Goal: Download file/media

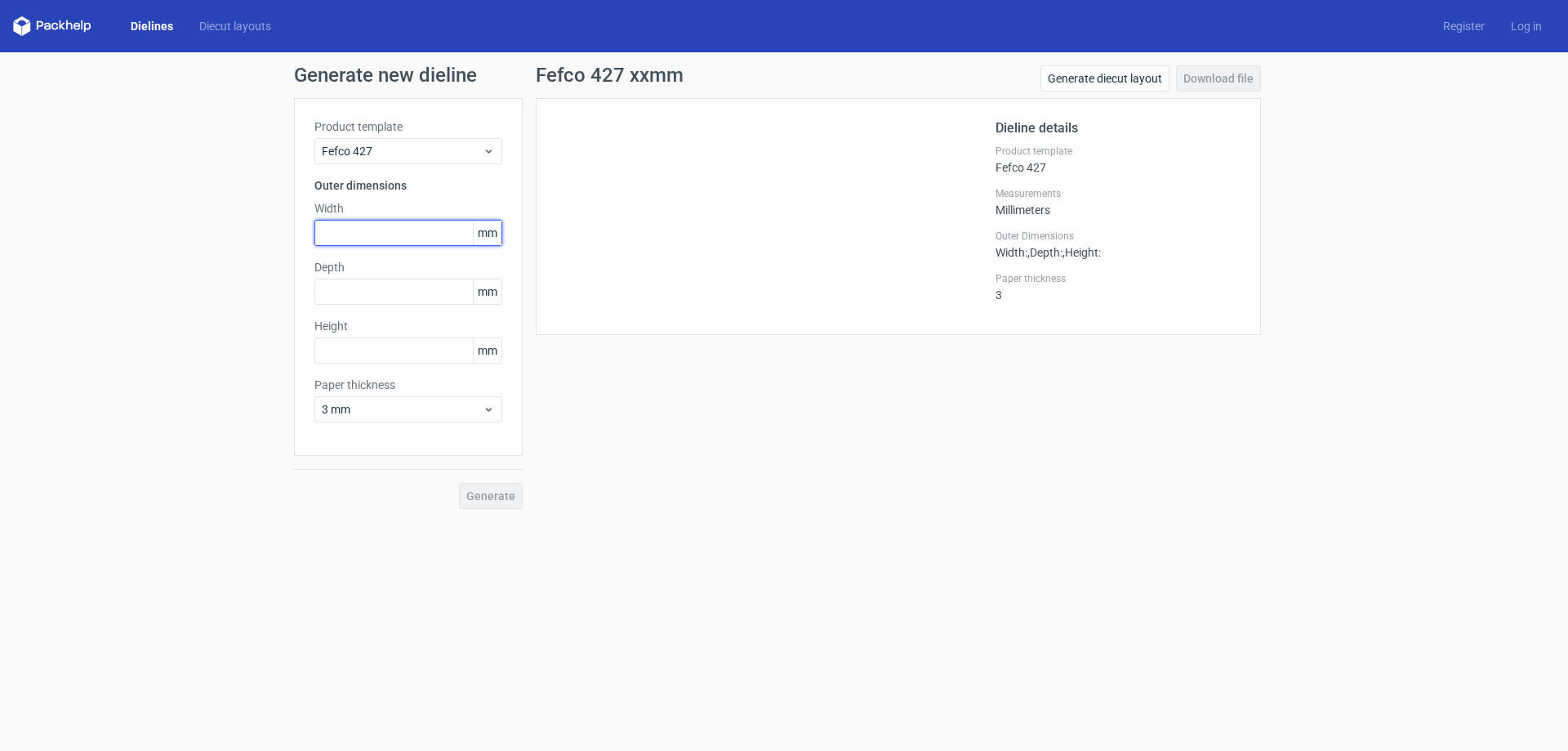
click at [373, 234] on input "text" at bounding box center [407, 233] width 187 height 27
type input "88"
type input "160"
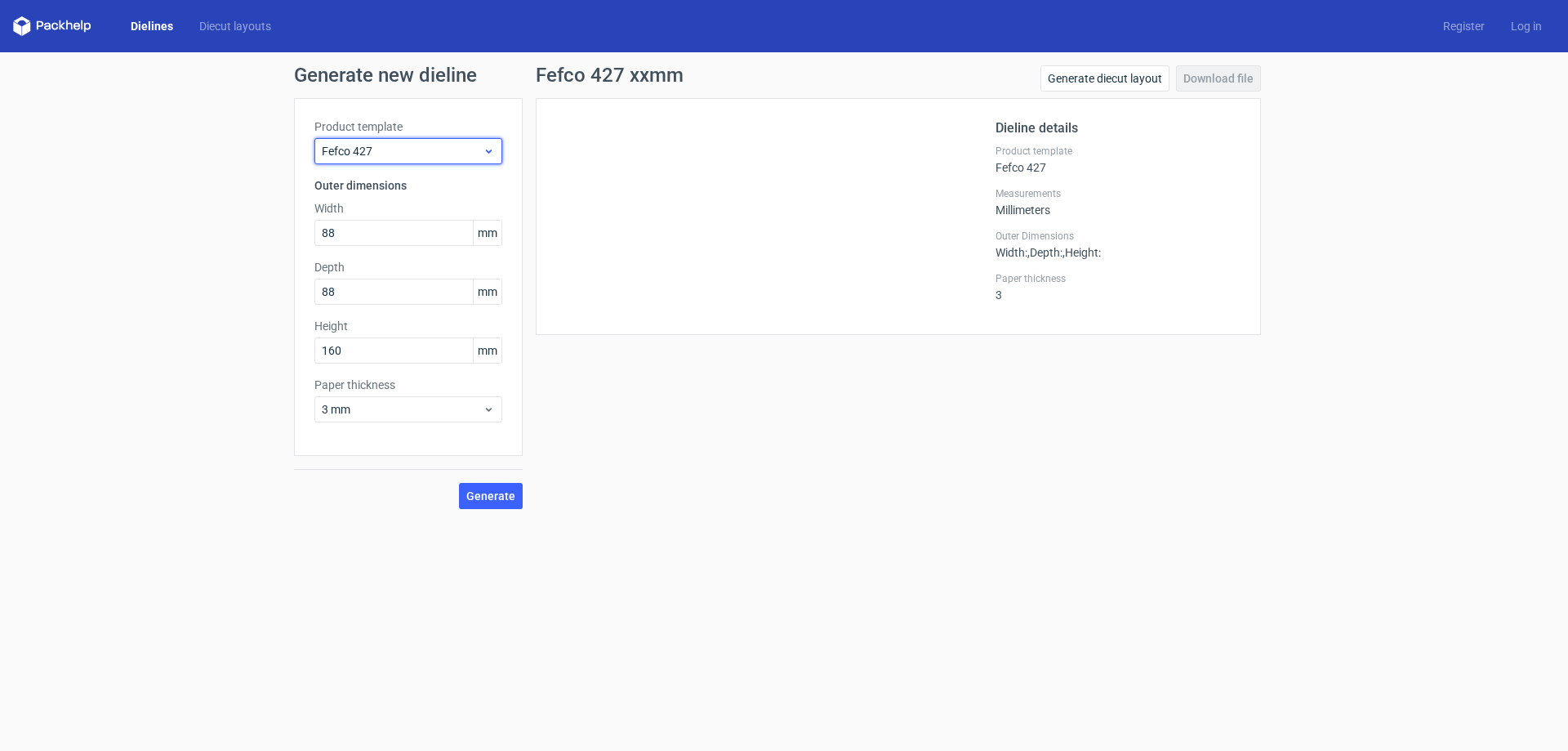
click at [418, 146] on span "Fefco 427" at bounding box center [402, 151] width 161 height 17
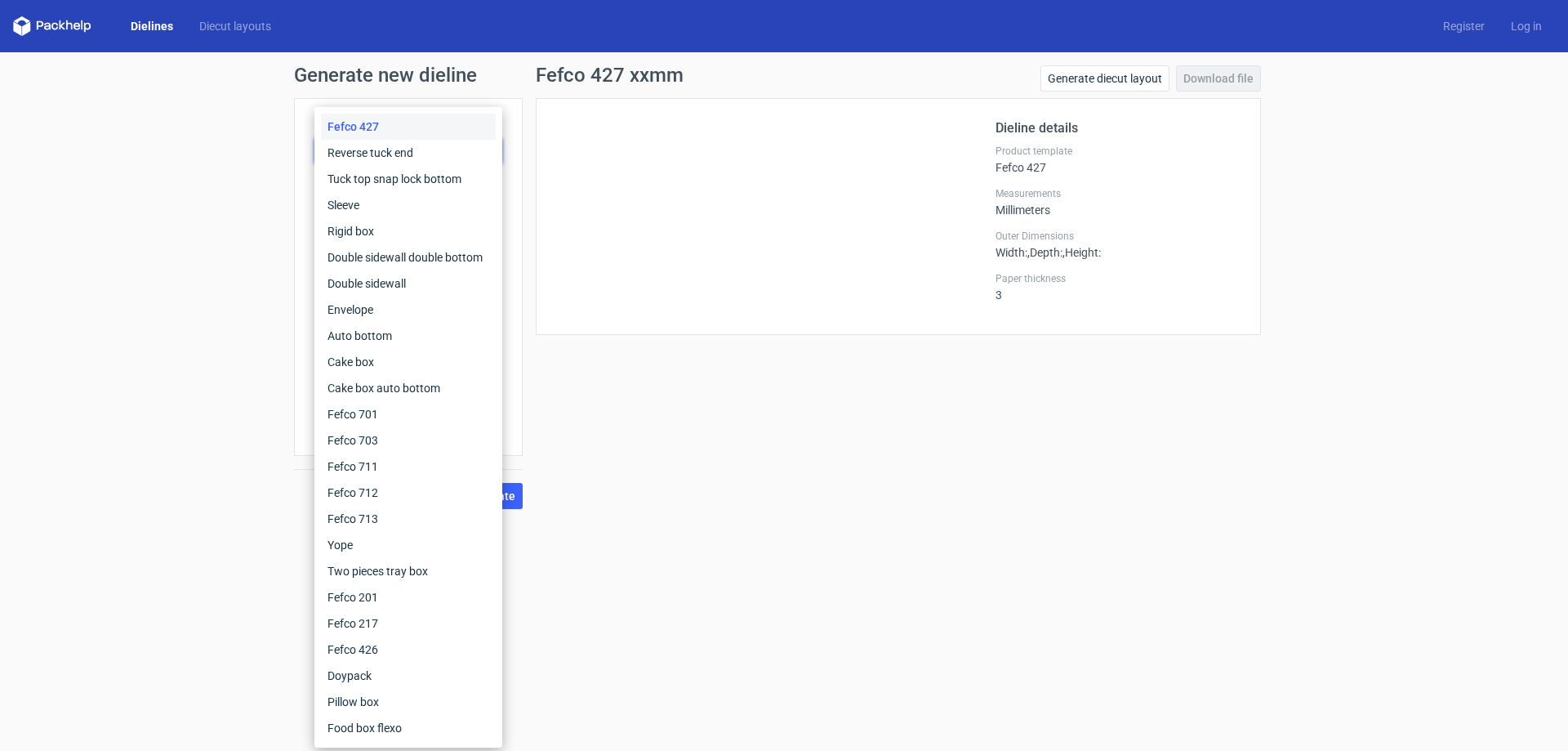
click at [291, 577] on form "Generate new dieline Product template Fefco 427 Outer dimensions Width 88 mm De…" at bounding box center [784, 402] width 1568 height 699
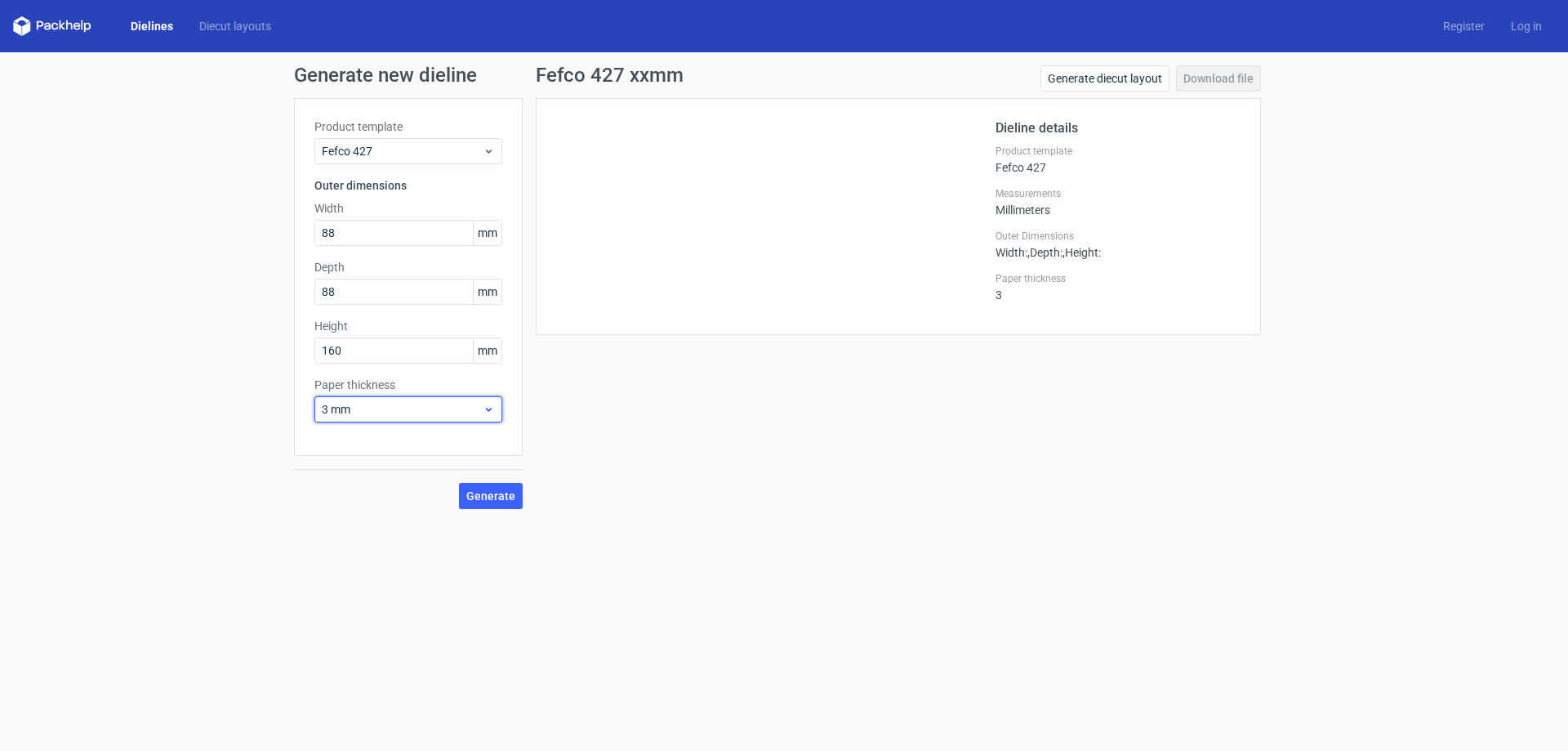
click at [376, 420] on div "3 mm" at bounding box center [407, 409] width 187 height 27
click at [376, 413] on span "3 mm" at bounding box center [402, 409] width 161 height 17
click at [495, 497] on span "Generate" at bounding box center [491, 496] width 49 height 12
click at [231, 26] on link "Diecut layouts" at bounding box center [235, 26] width 98 height 17
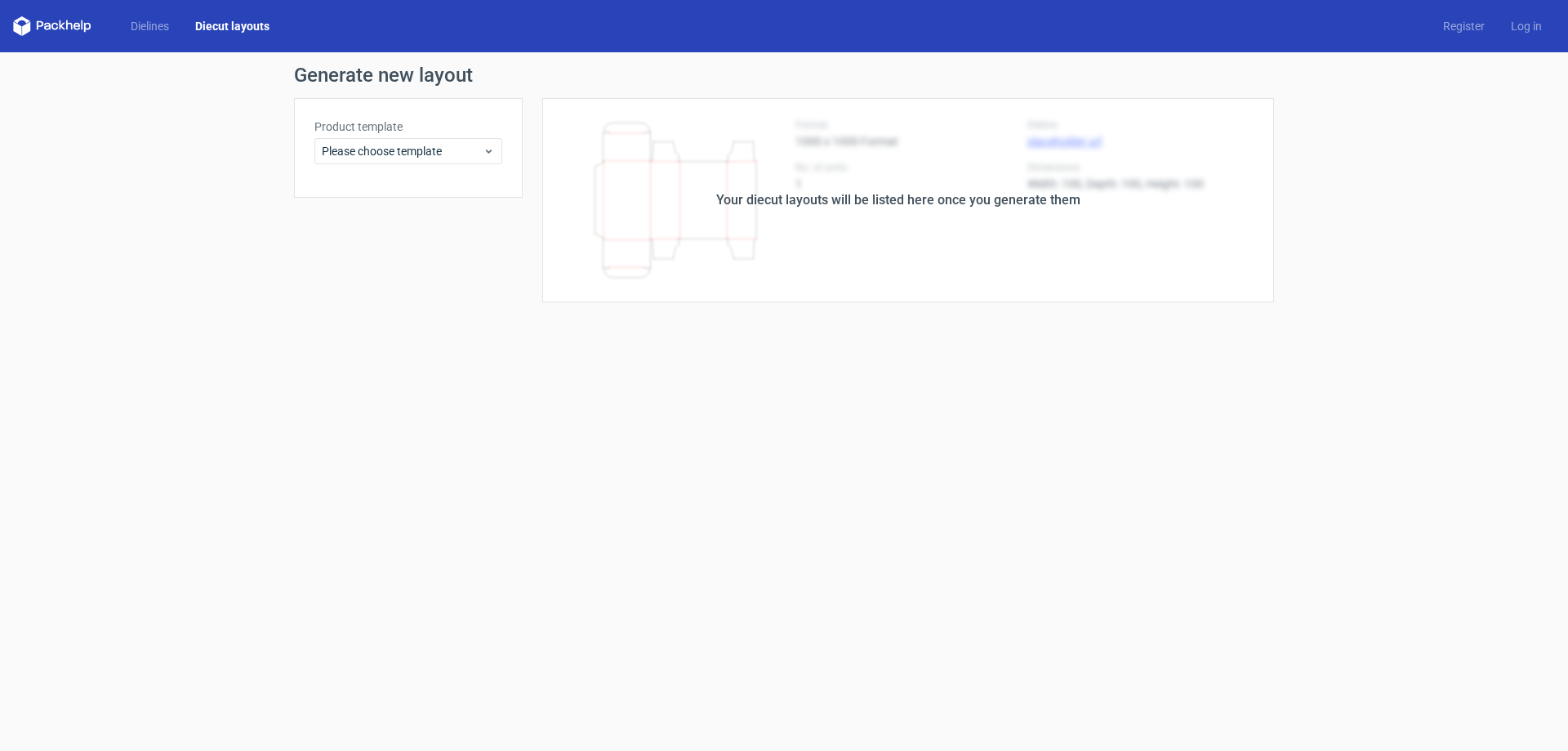
click at [66, 21] on icon at bounding box center [52, 27] width 78 height 20
click at [62, 31] on icon at bounding box center [52, 27] width 78 height 20
click at [427, 152] on span "Please choose template" at bounding box center [402, 151] width 161 height 17
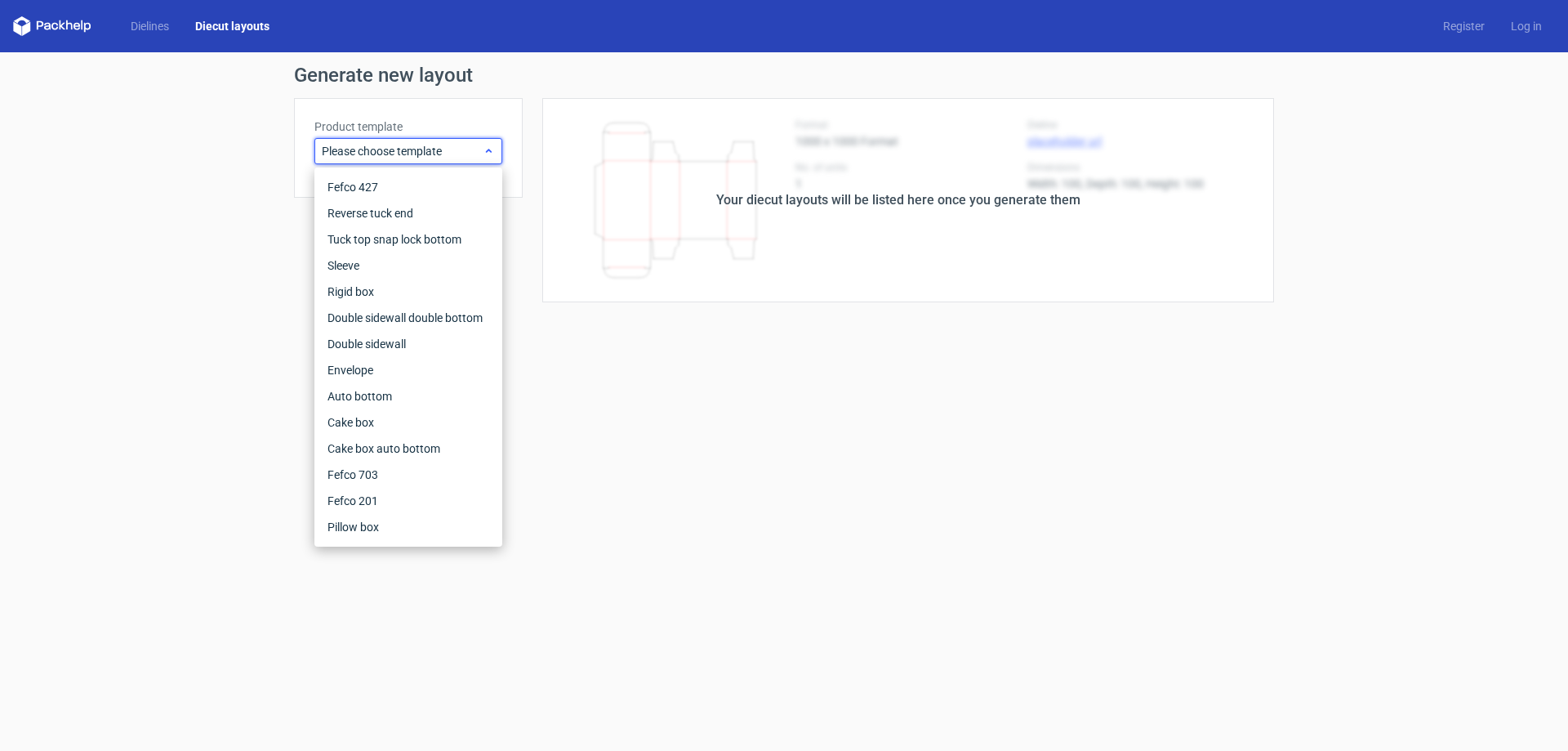
click at [427, 152] on span "Please choose template" at bounding box center [402, 151] width 161 height 17
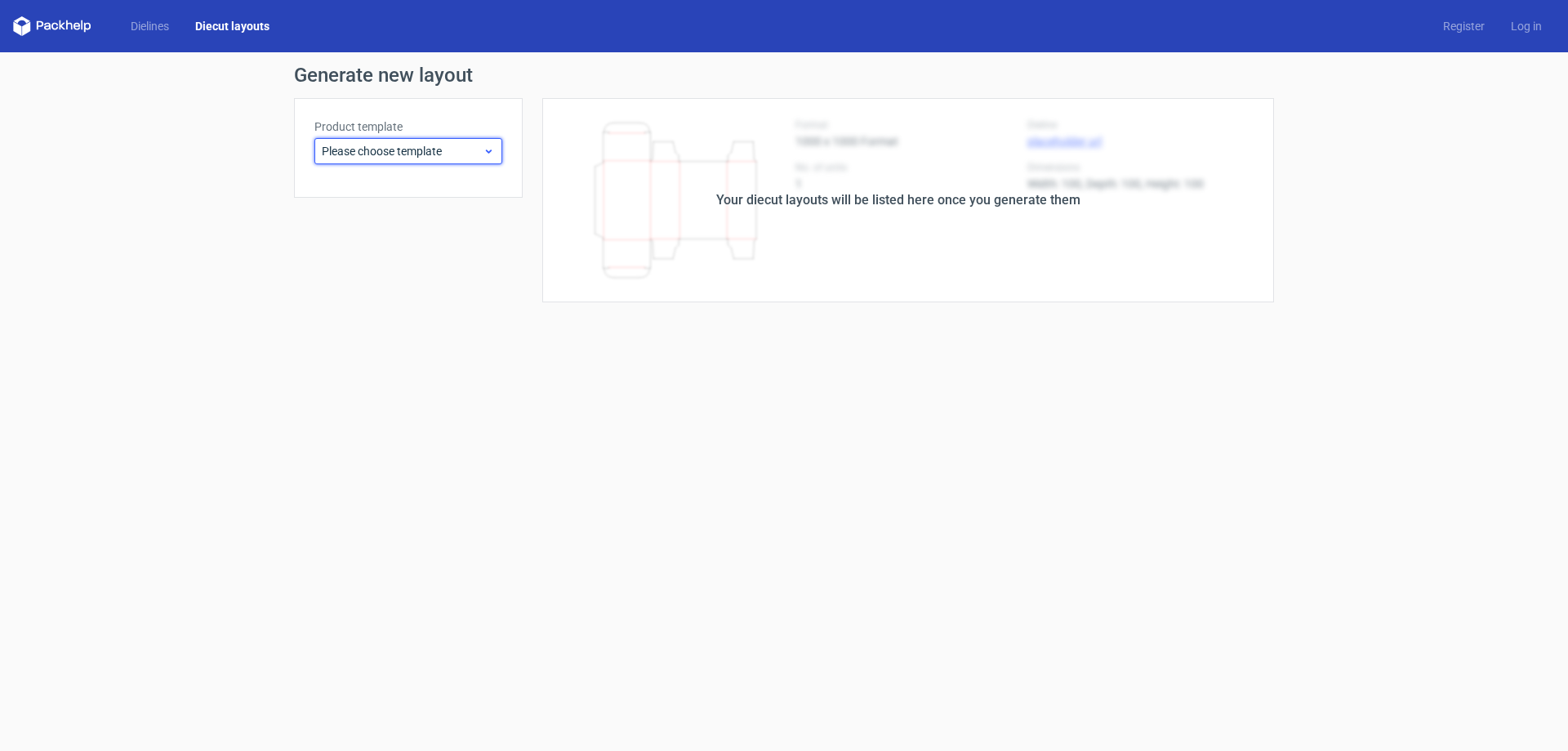
click at [365, 145] on span "Please choose template" at bounding box center [402, 151] width 161 height 17
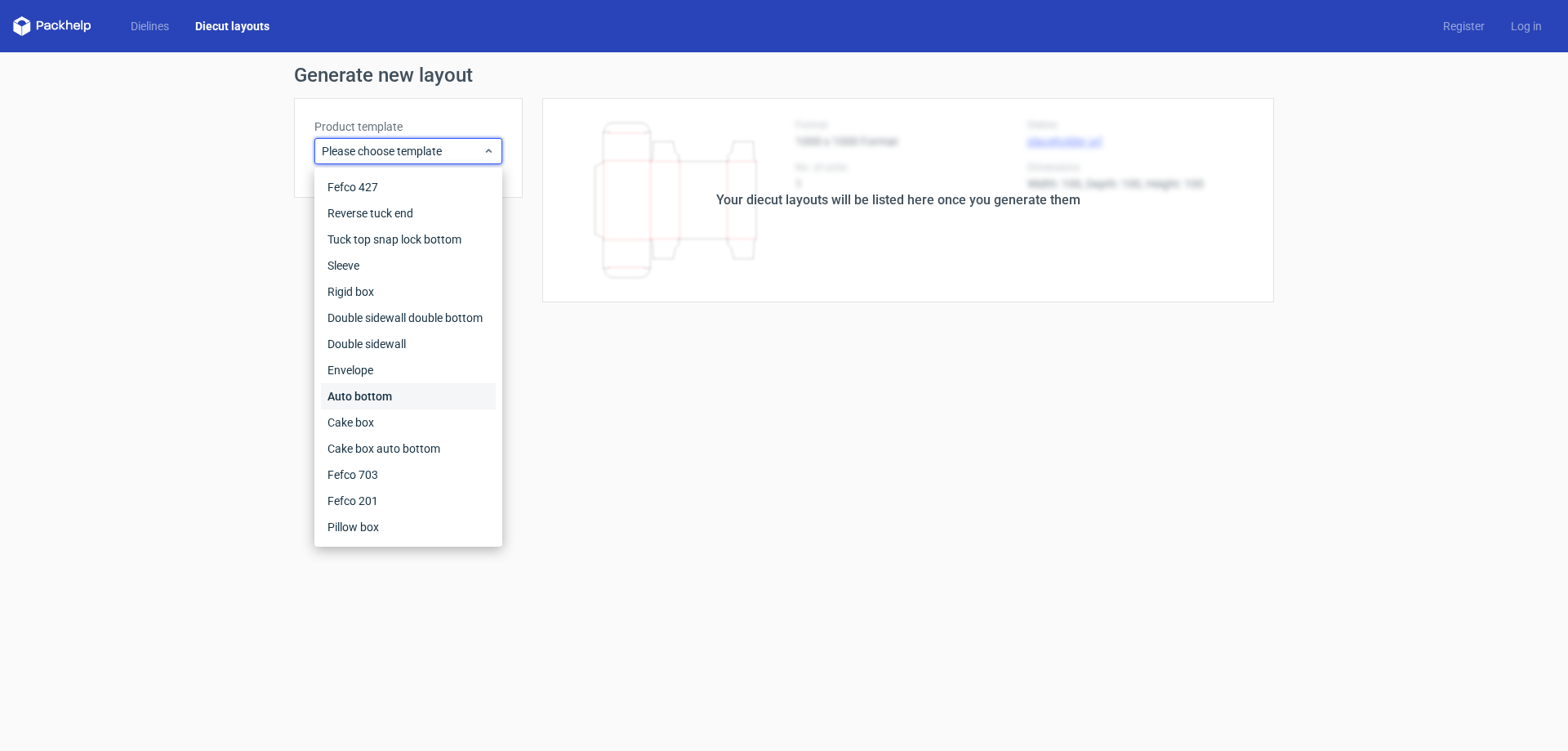
click at [385, 398] on div "Auto bottom" at bounding box center [408, 396] width 175 height 27
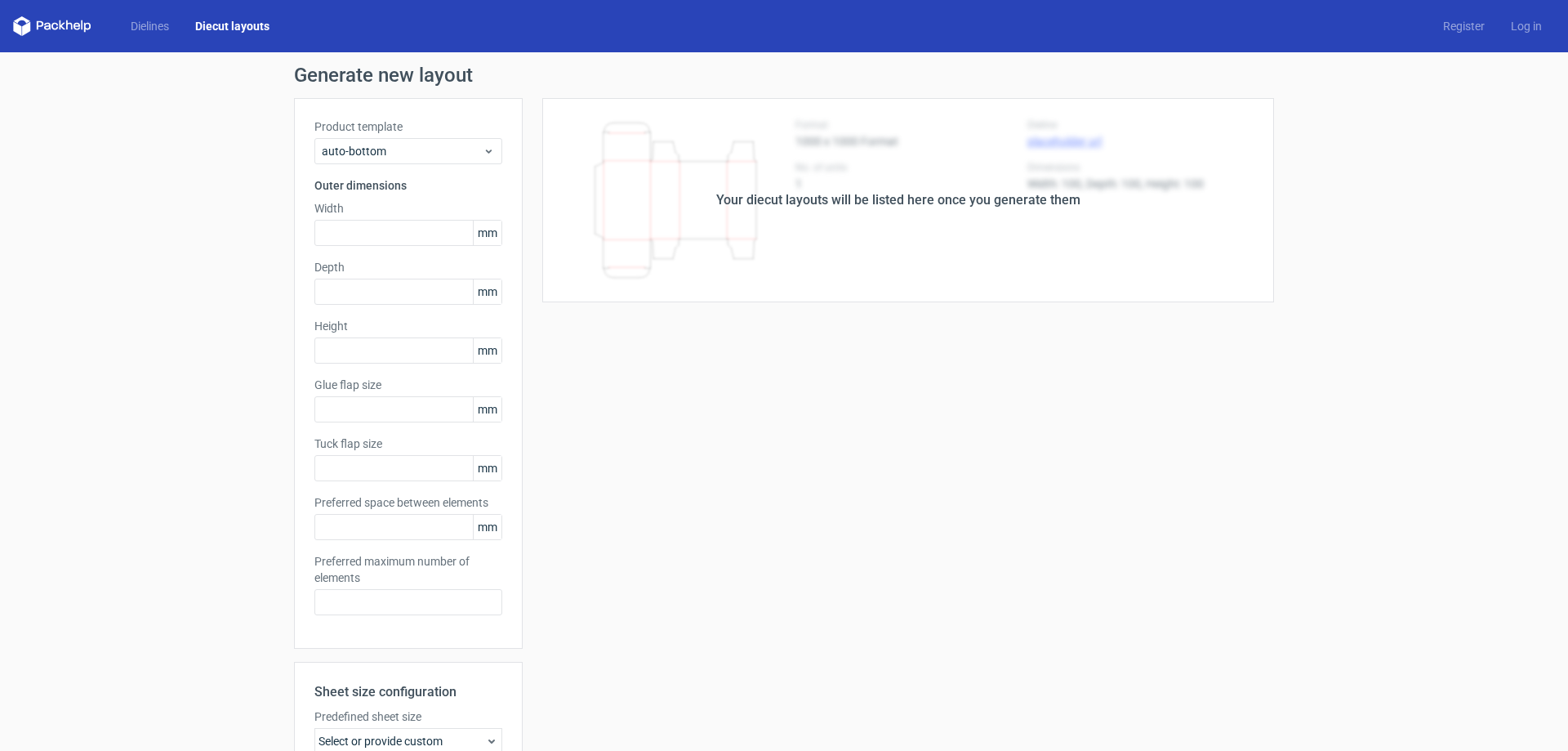
type input "10"
type input "12"
type input "5"
type input "48"
click at [358, 225] on input "text" at bounding box center [407, 233] width 187 height 27
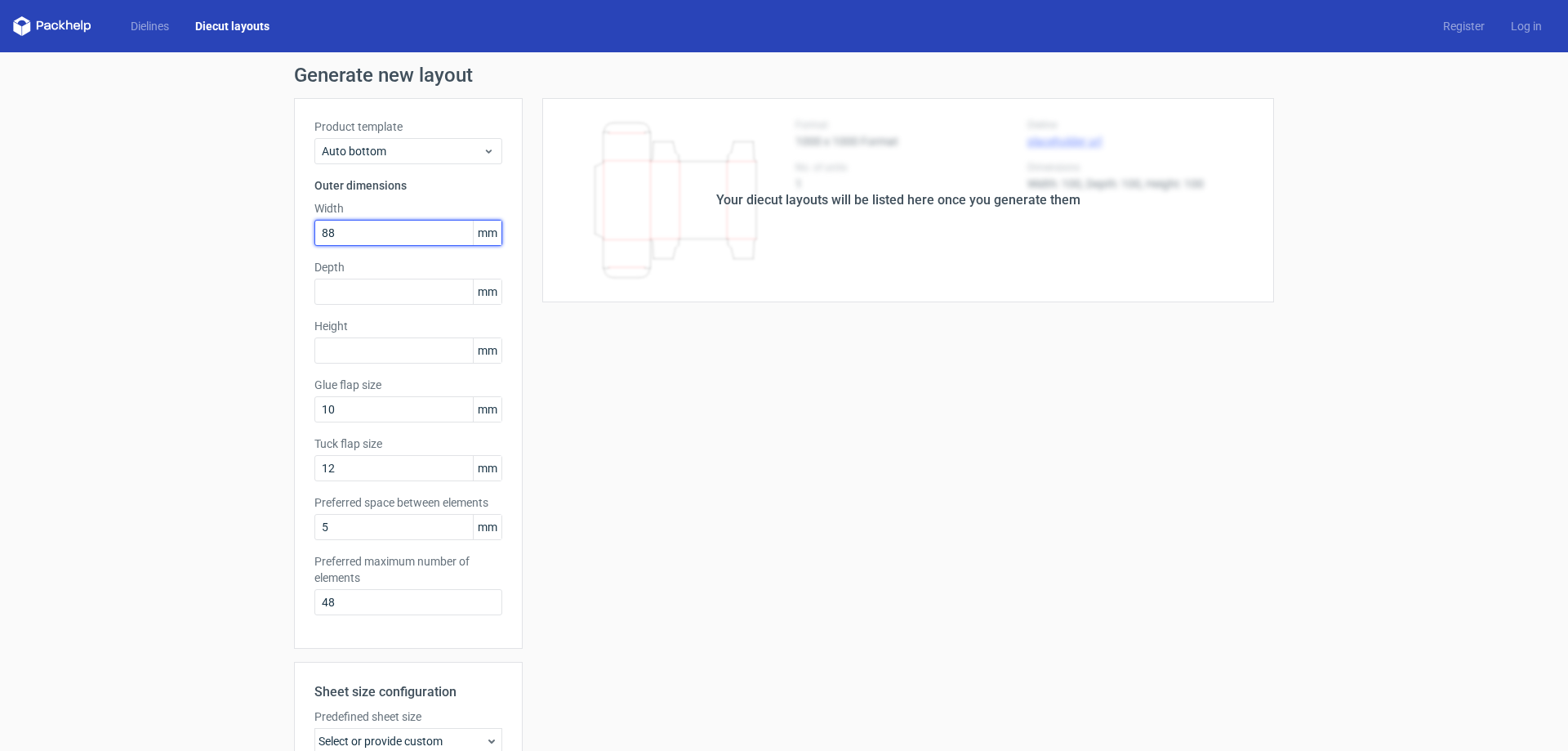
type input "88"
type input "160"
type input "25"
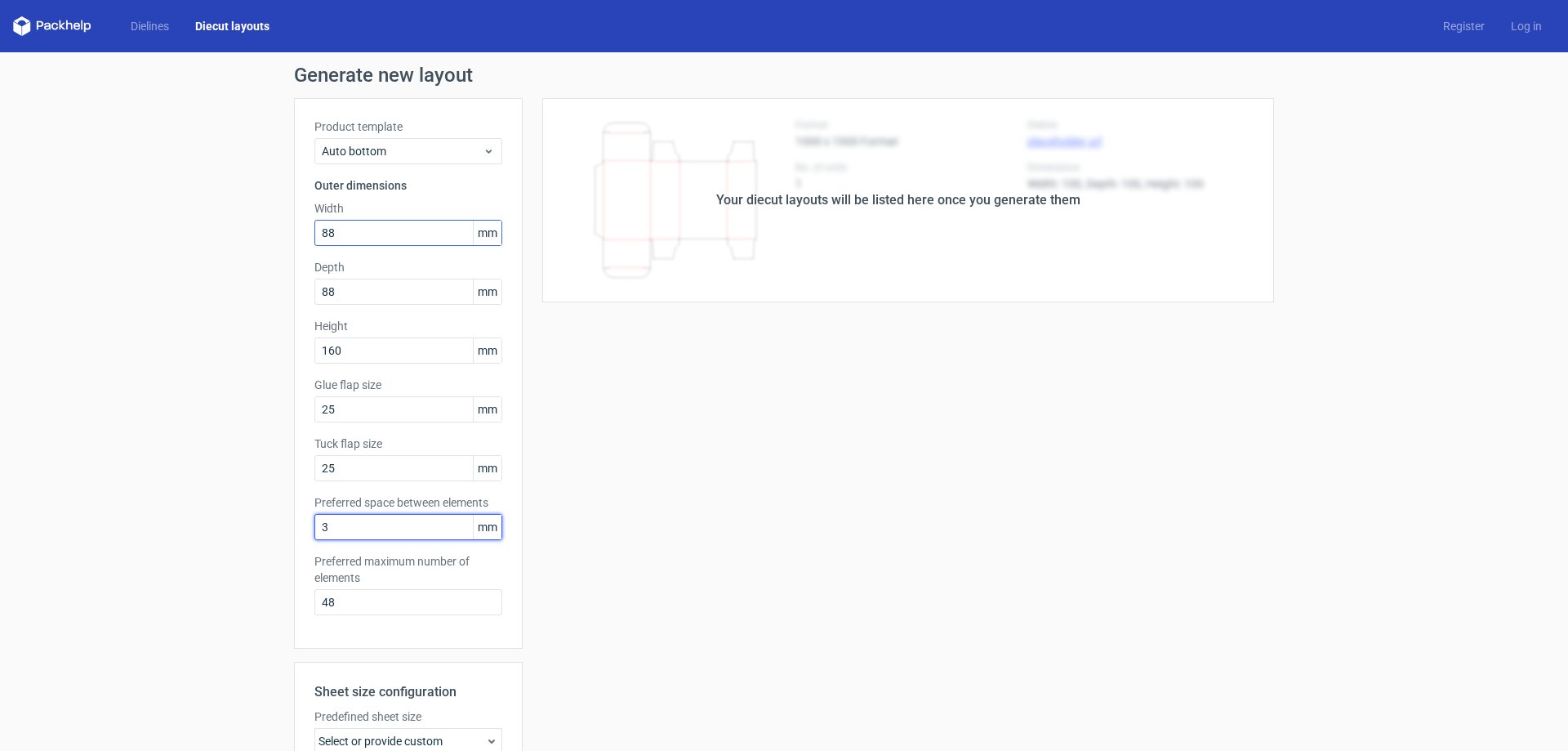
type input "3"
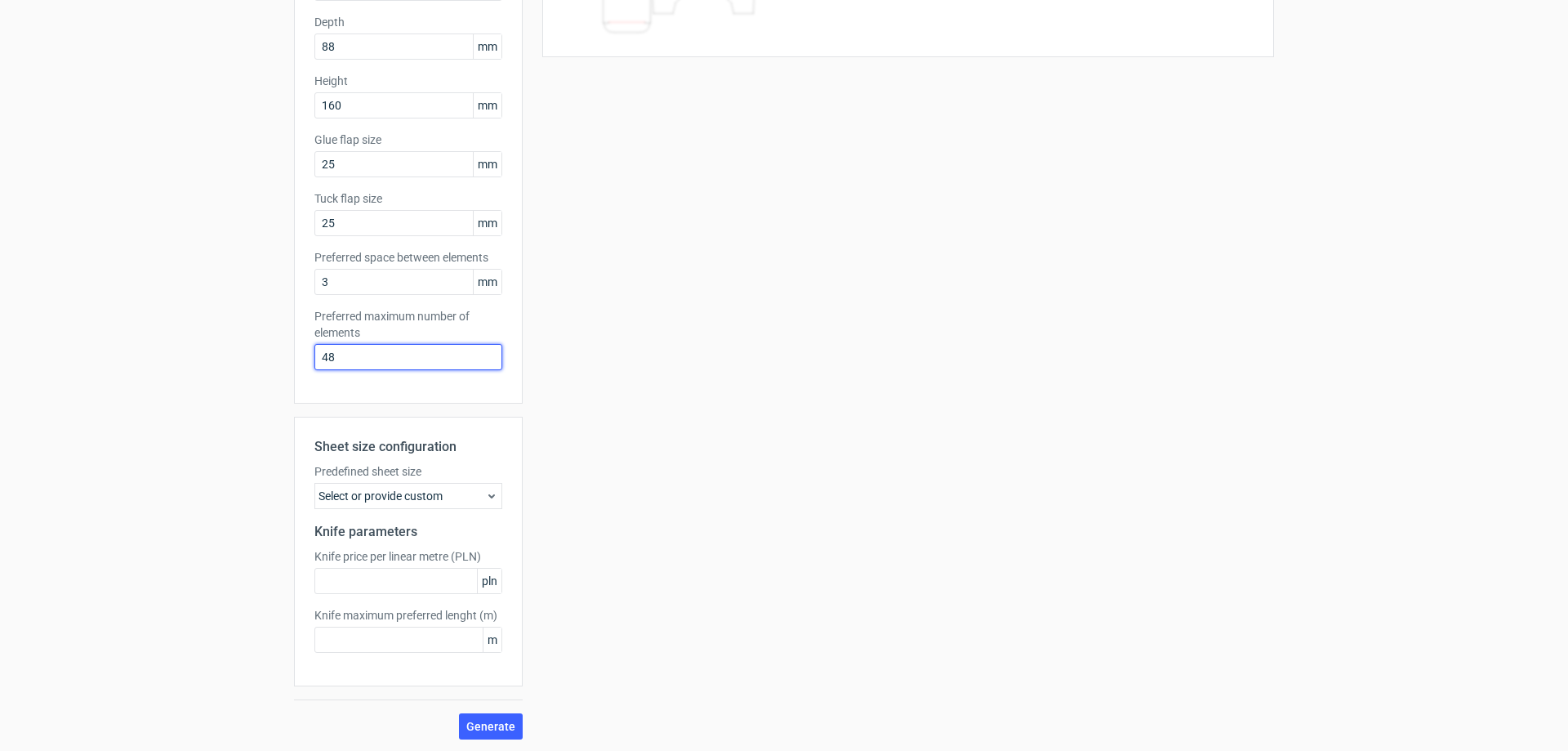
scroll to position [246, 0]
click at [497, 725] on span "Generate" at bounding box center [491, 725] width 49 height 12
click at [478, 724] on span "Generate" at bounding box center [491, 725] width 49 height 12
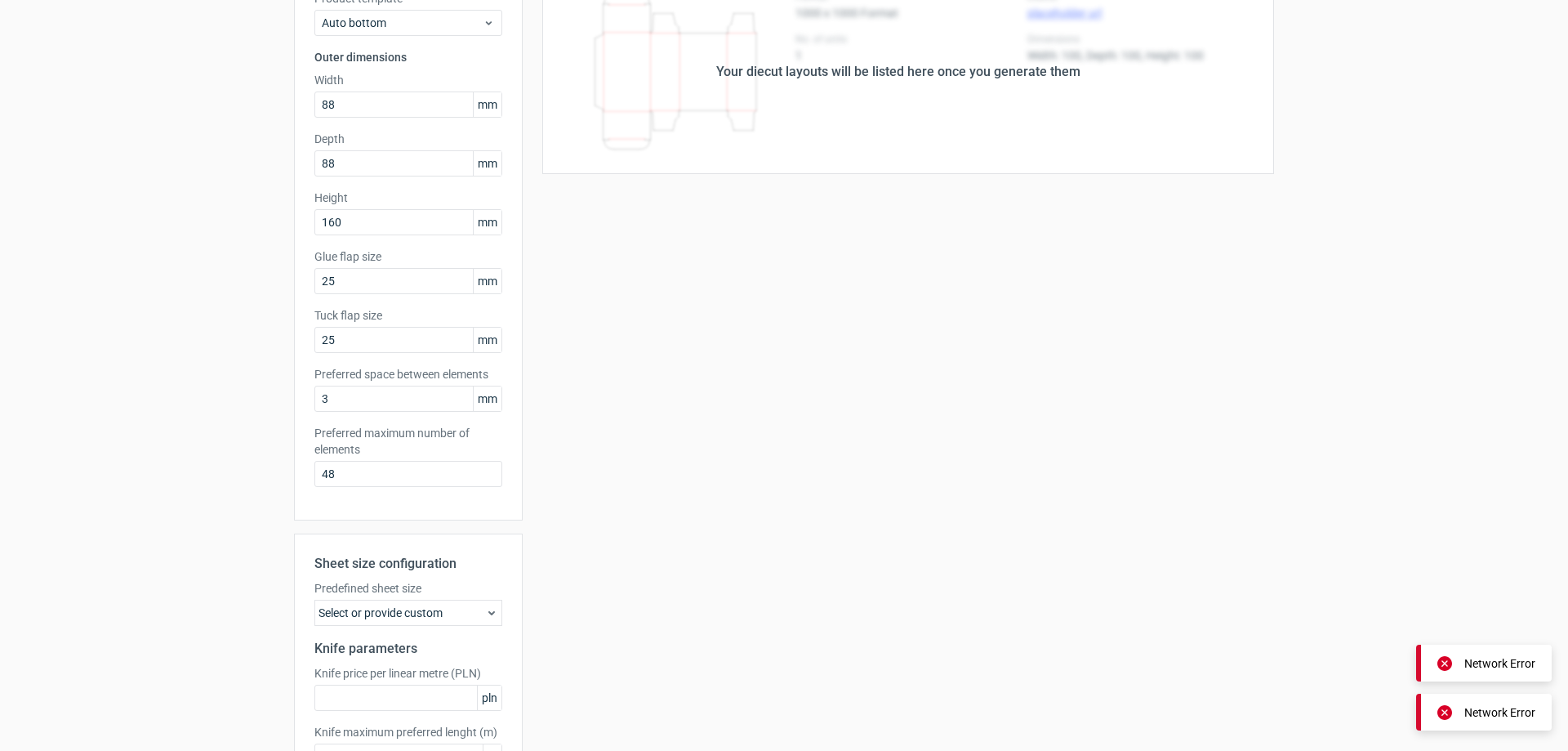
scroll to position [0, 0]
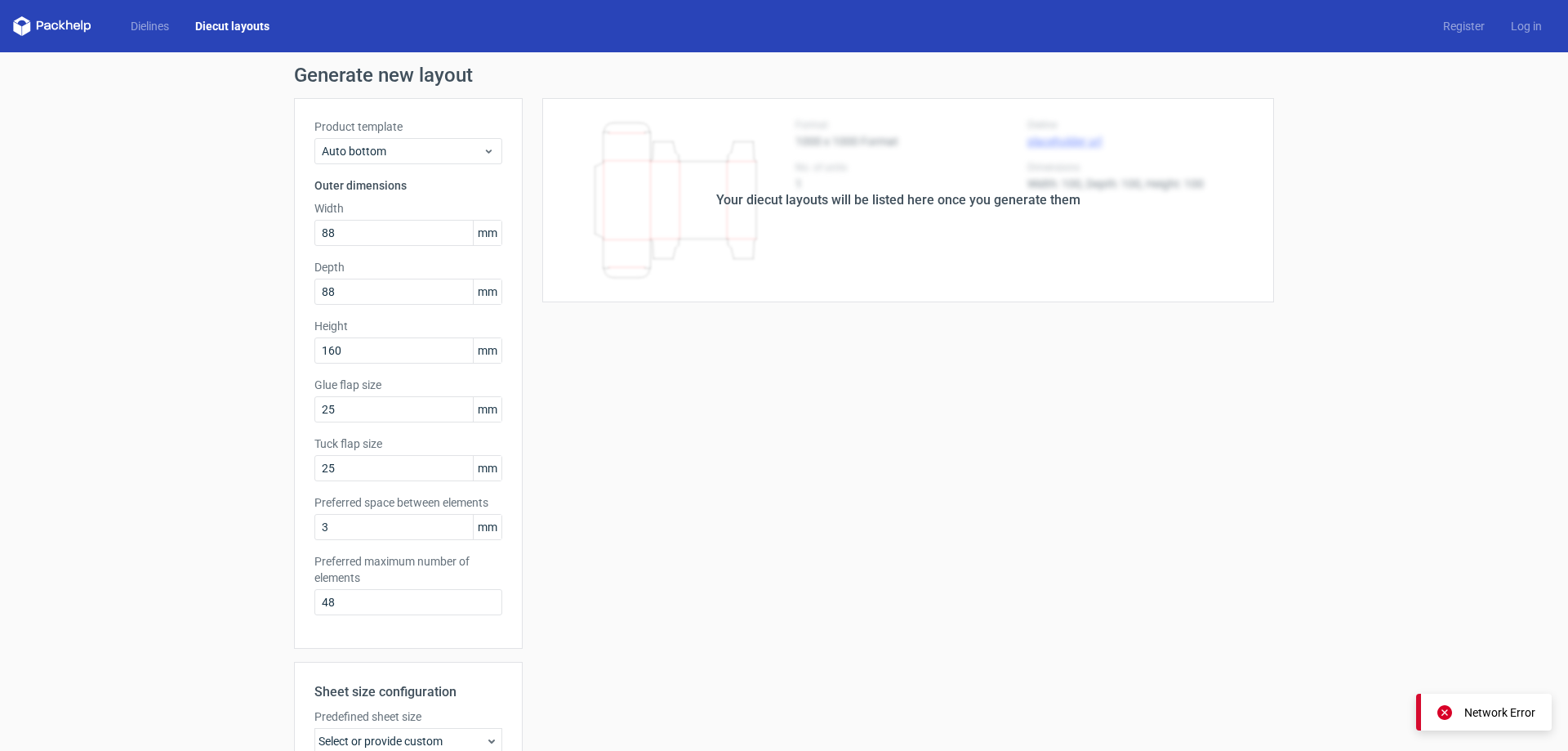
click at [49, 31] on icon at bounding box center [52, 27] width 78 height 20
click at [62, 28] on icon at bounding box center [52, 27] width 78 height 20
click at [152, 15] on div "Dielines Diecut layouts Register Log in" at bounding box center [784, 26] width 1568 height 52
click at [150, 25] on link "Dielines" at bounding box center [150, 26] width 65 height 17
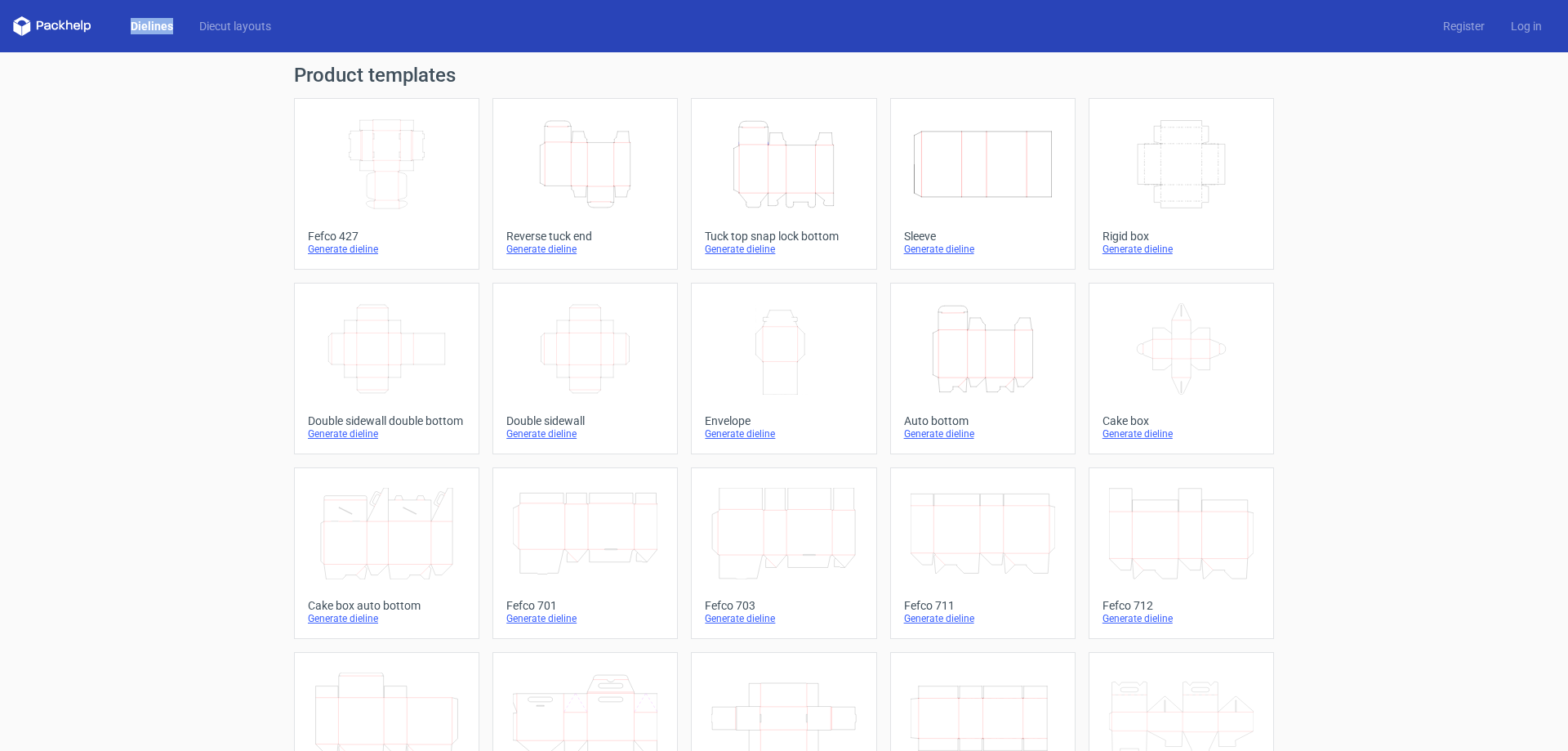
click at [781, 150] on icon "Height Depth Width" at bounding box center [783, 164] width 144 height 91
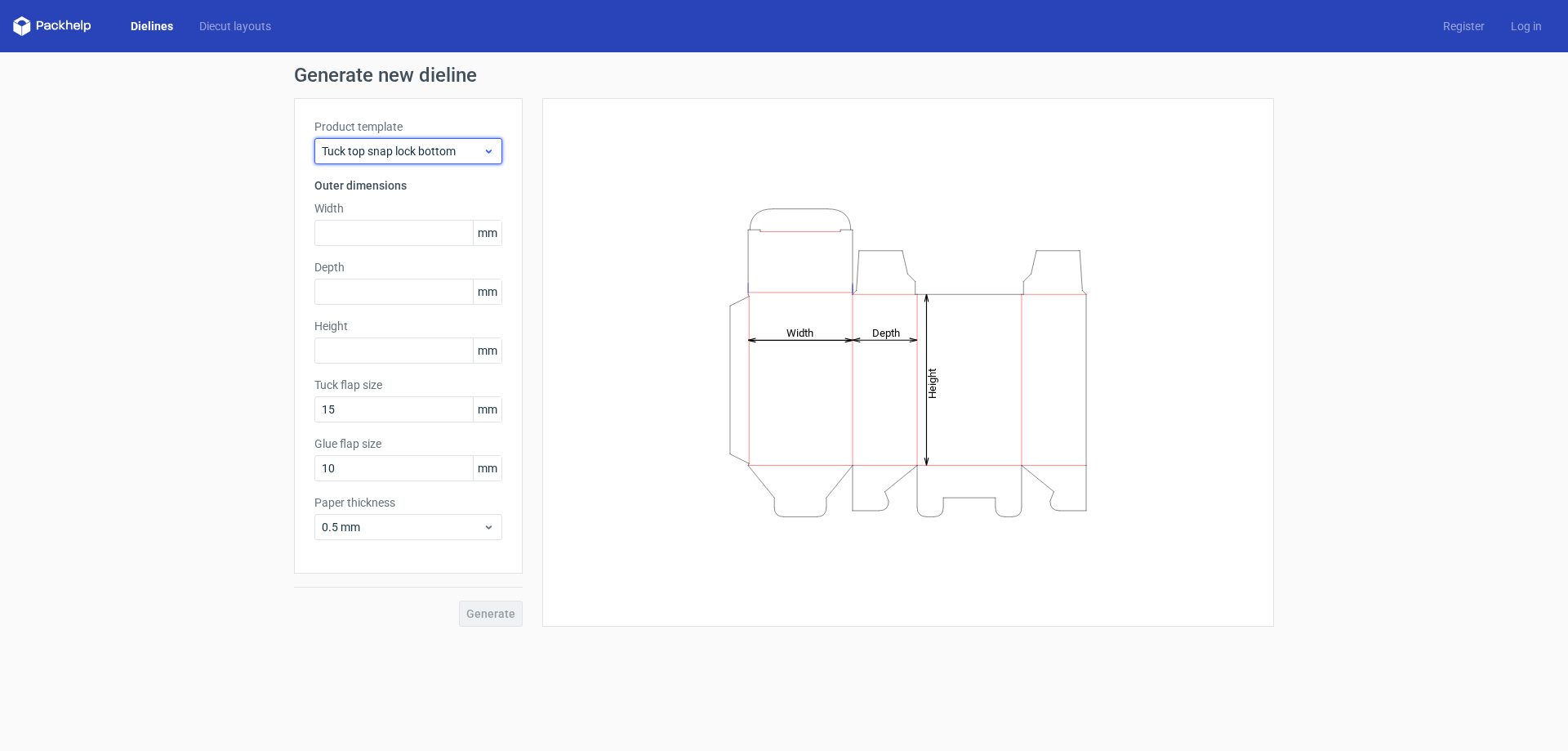
click at [460, 150] on span "Tuck top snap lock bottom" at bounding box center [402, 151] width 161 height 17
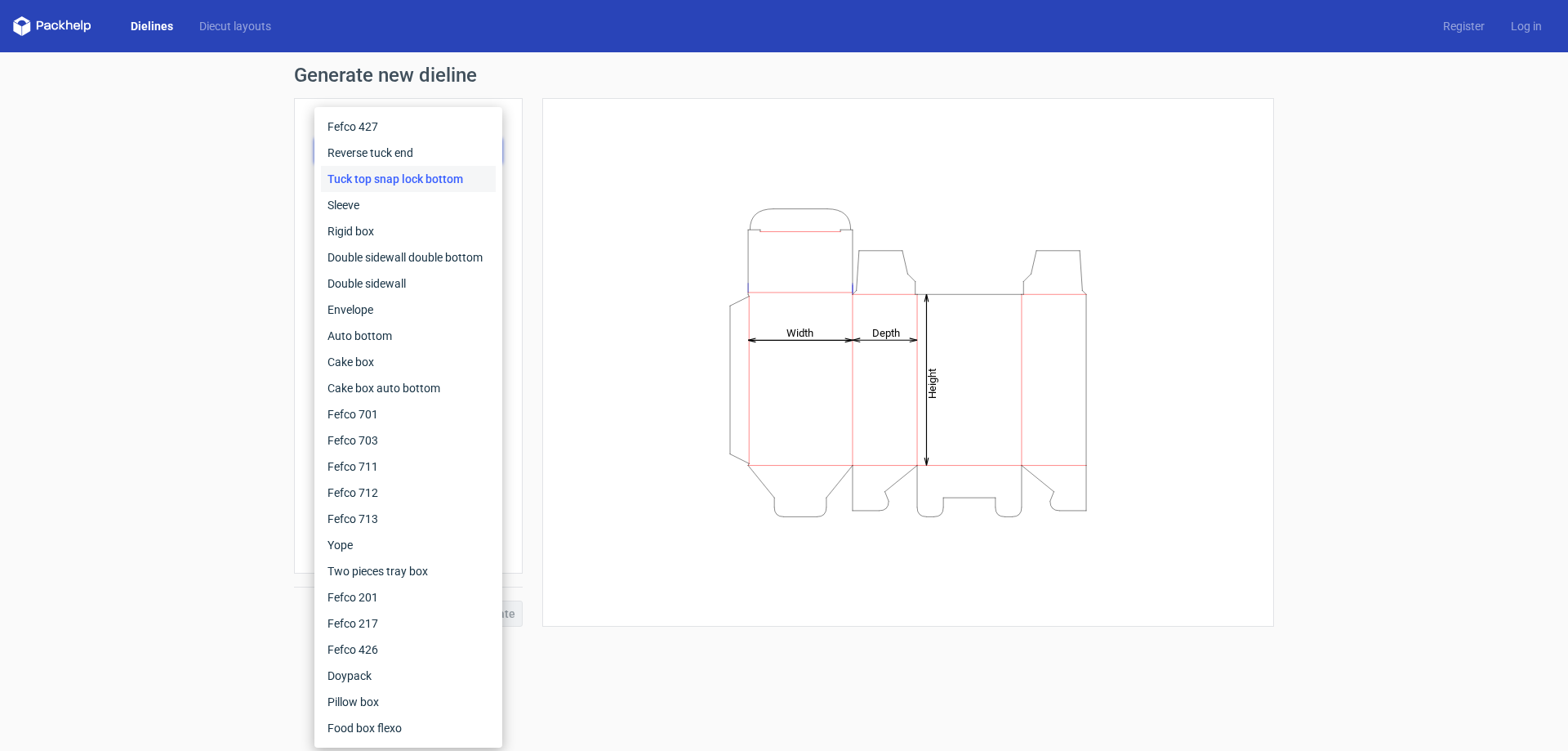
click at [136, 343] on div "Generate new dieline Product template Tuck top snap lock bottom Outer dimension…" at bounding box center [784, 346] width 1568 height 587
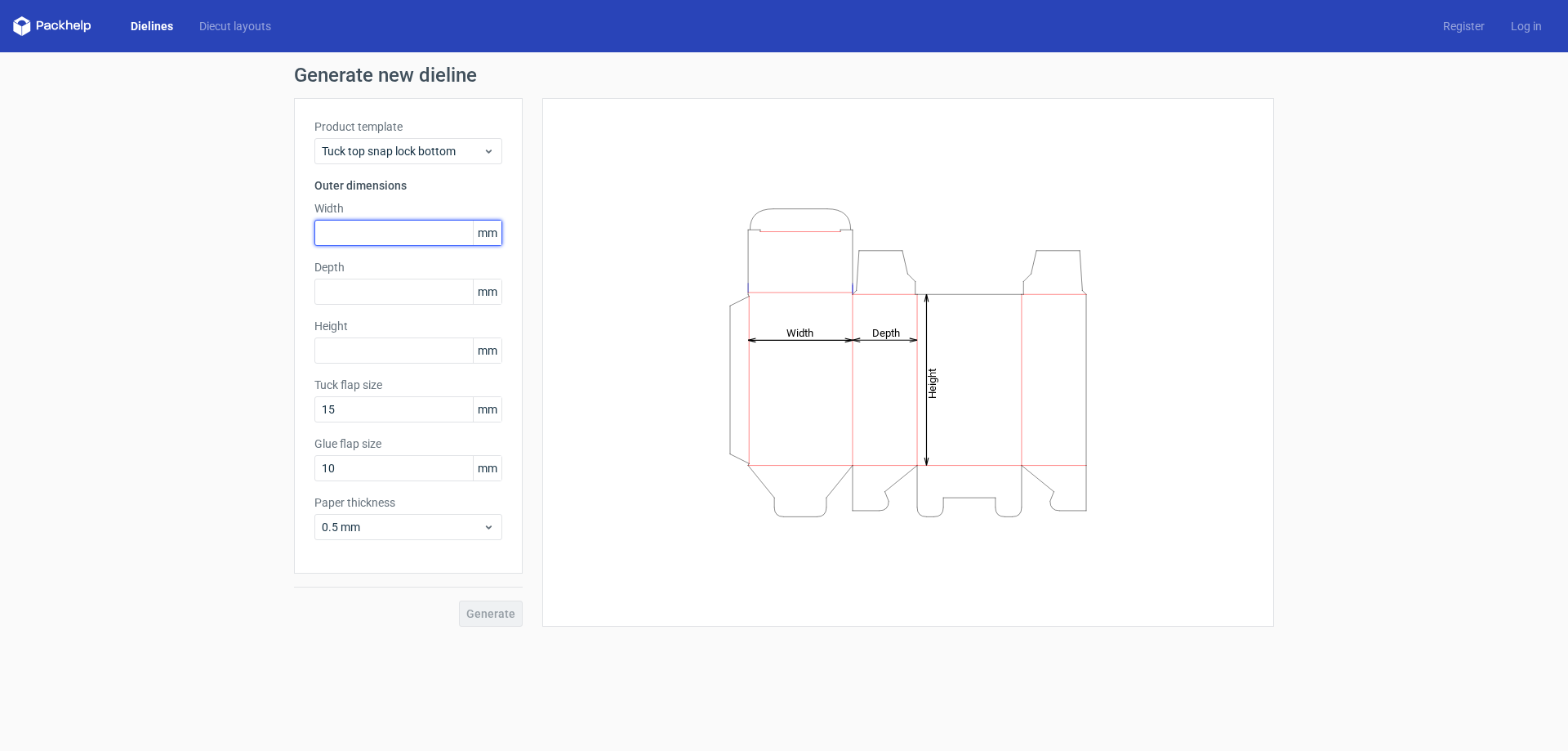
click at [403, 230] on input "text" at bounding box center [407, 233] width 187 height 27
type input "88"
type input "160"
type input "25"
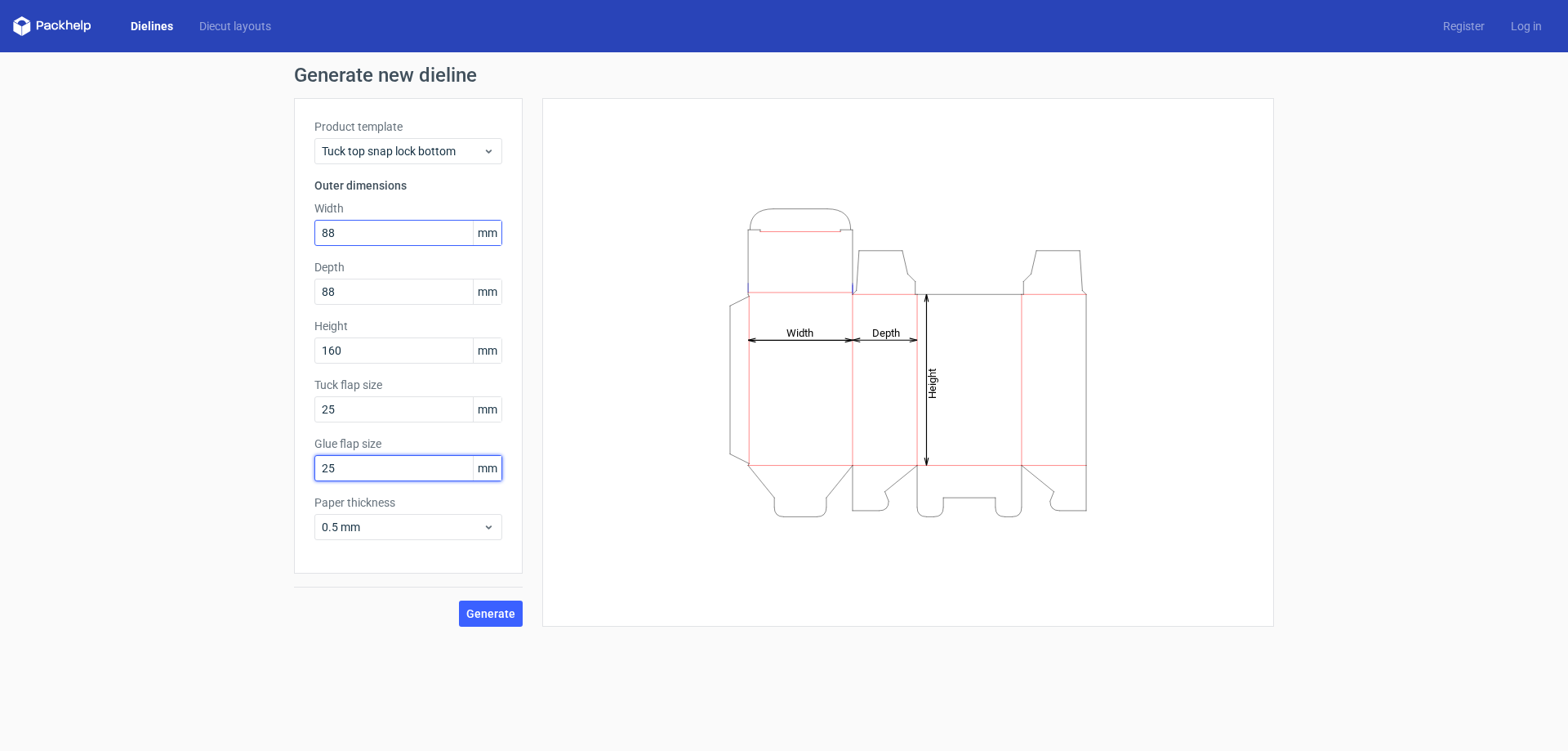
type input "25"
click at [399, 527] on span "0.5 mm" at bounding box center [402, 527] width 161 height 17
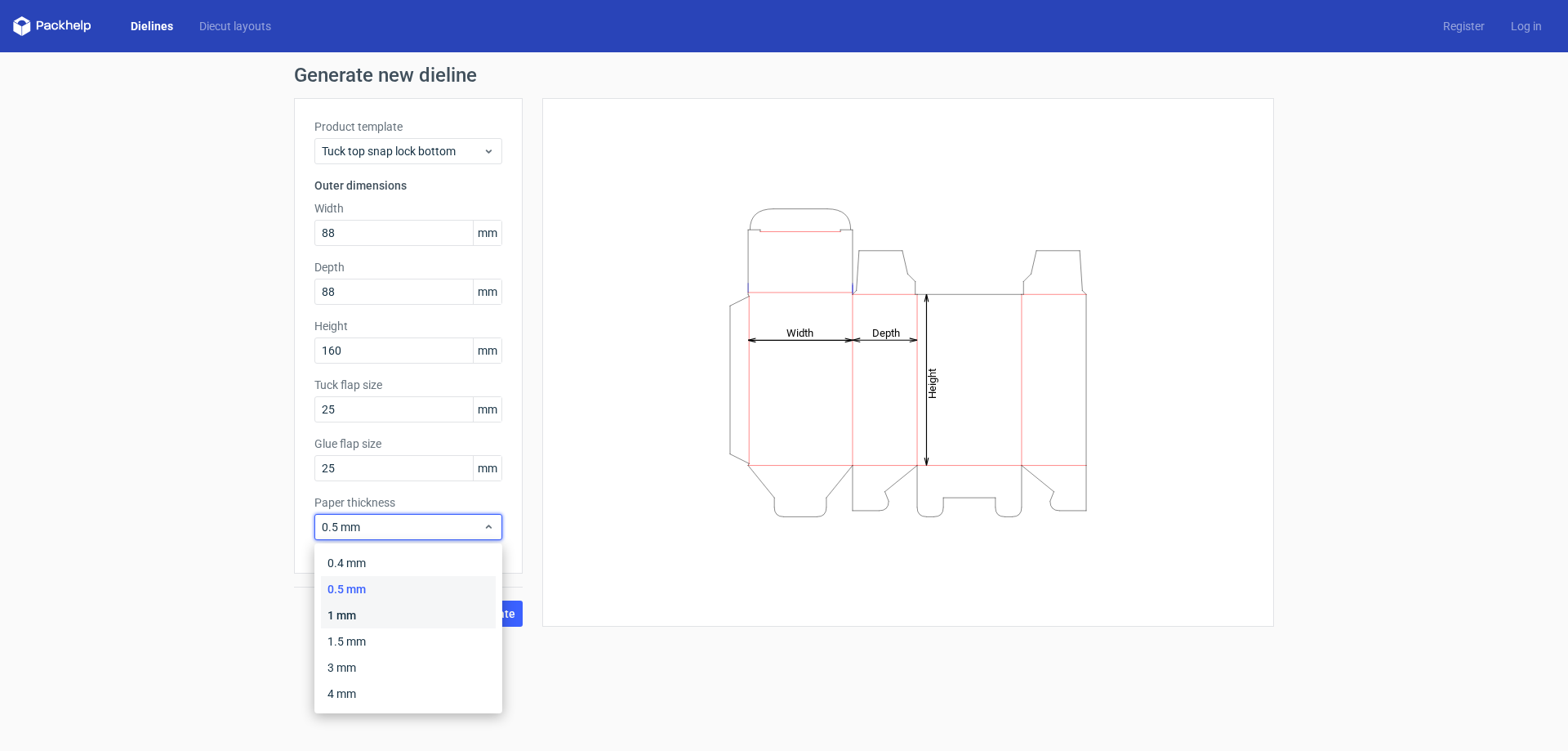
click at [335, 621] on div "1 mm" at bounding box center [408, 615] width 175 height 27
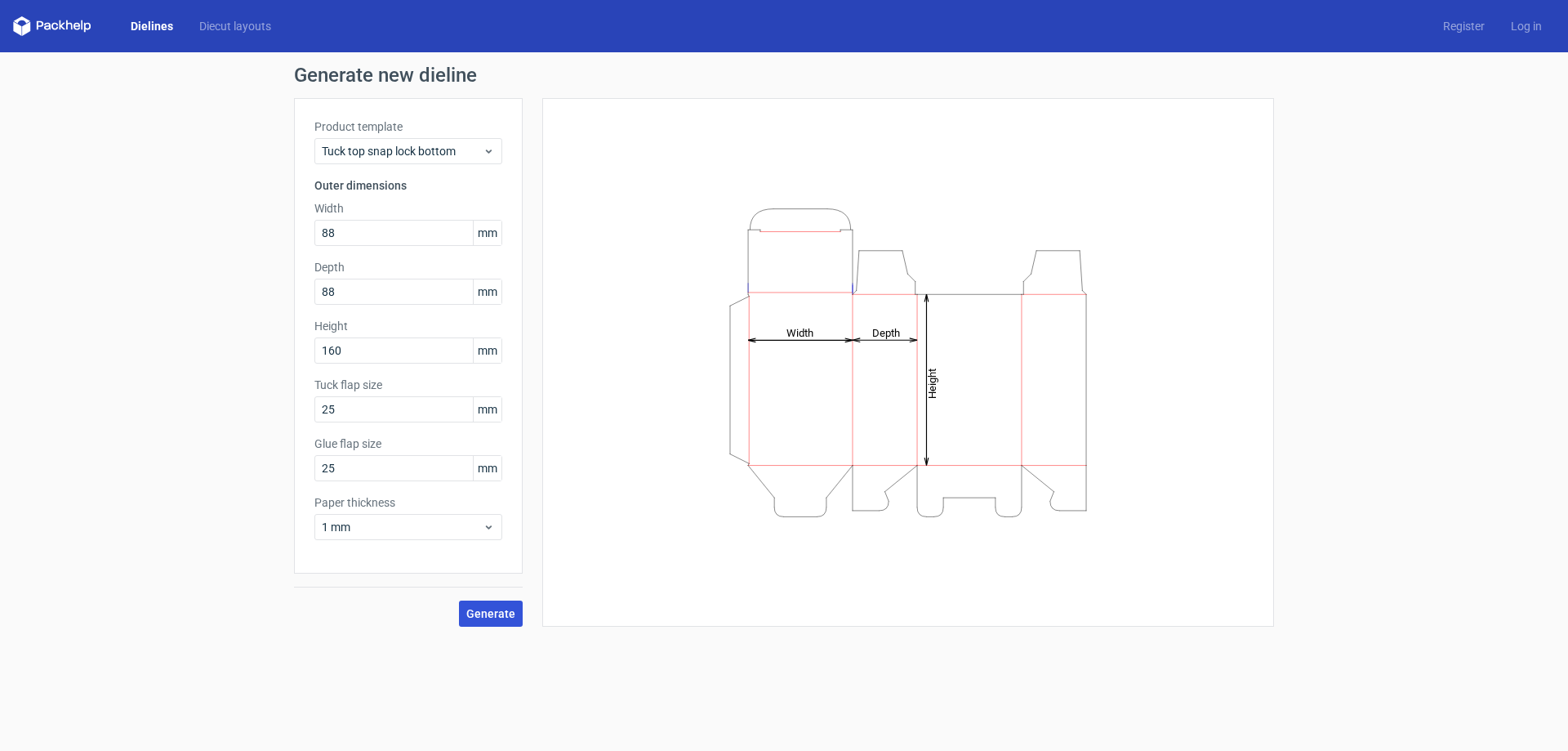
click at [493, 608] on span "Generate" at bounding box center [491, 614] width 49 height 12
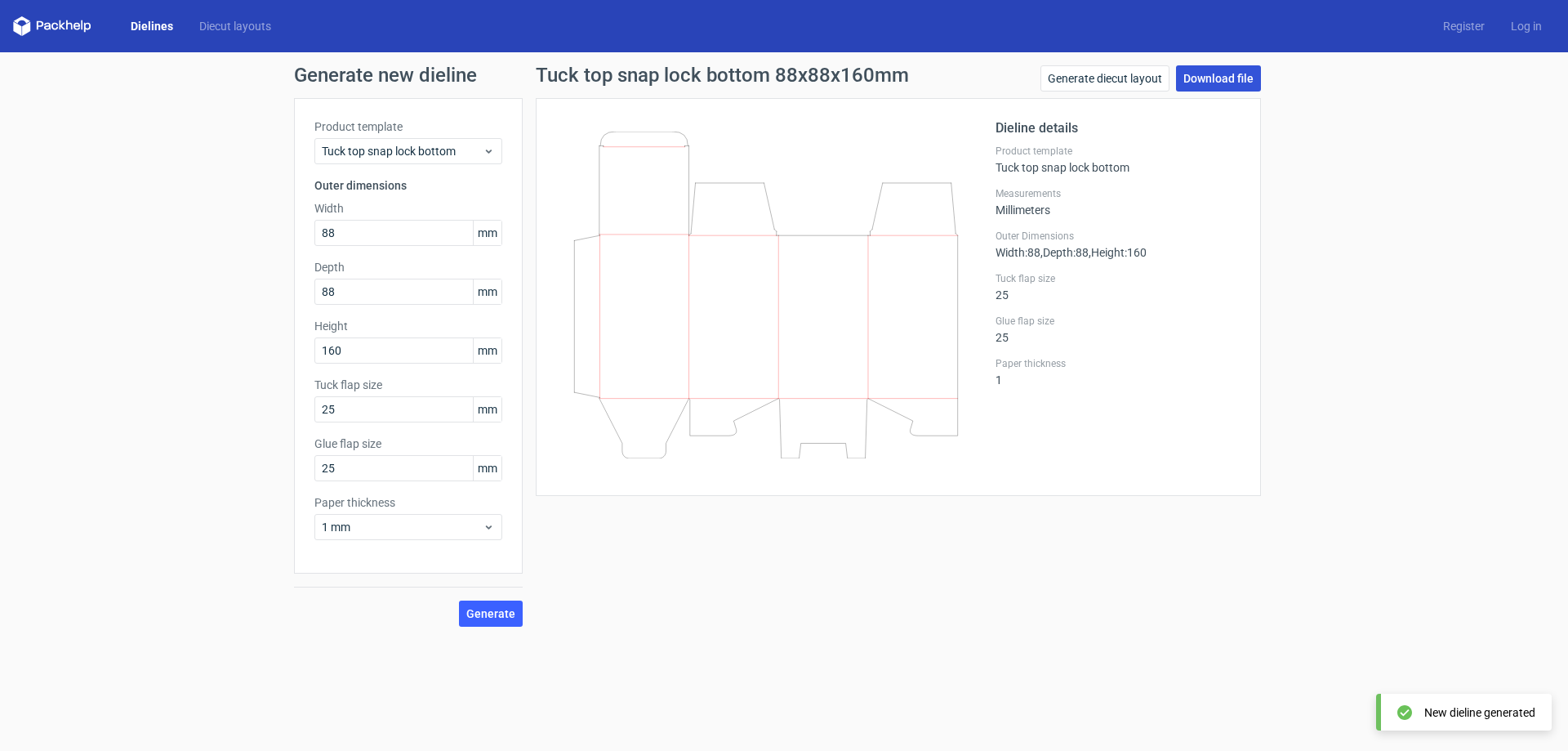
click at [1228, 73] on link "Download file" at bounding box center [1219, 79] width 85 height 27
drag, startPoint x: 394, startPoint y: 233, endPoint x: 249, endPoint y: 241, distance: 145.2
click at [249, 241] on div "Generate new dieline Product template Tuck top snap lock bottom Outer dimension…" at bounding box center [784, 346] width 1568 height 587
type input "81"
type input "84"
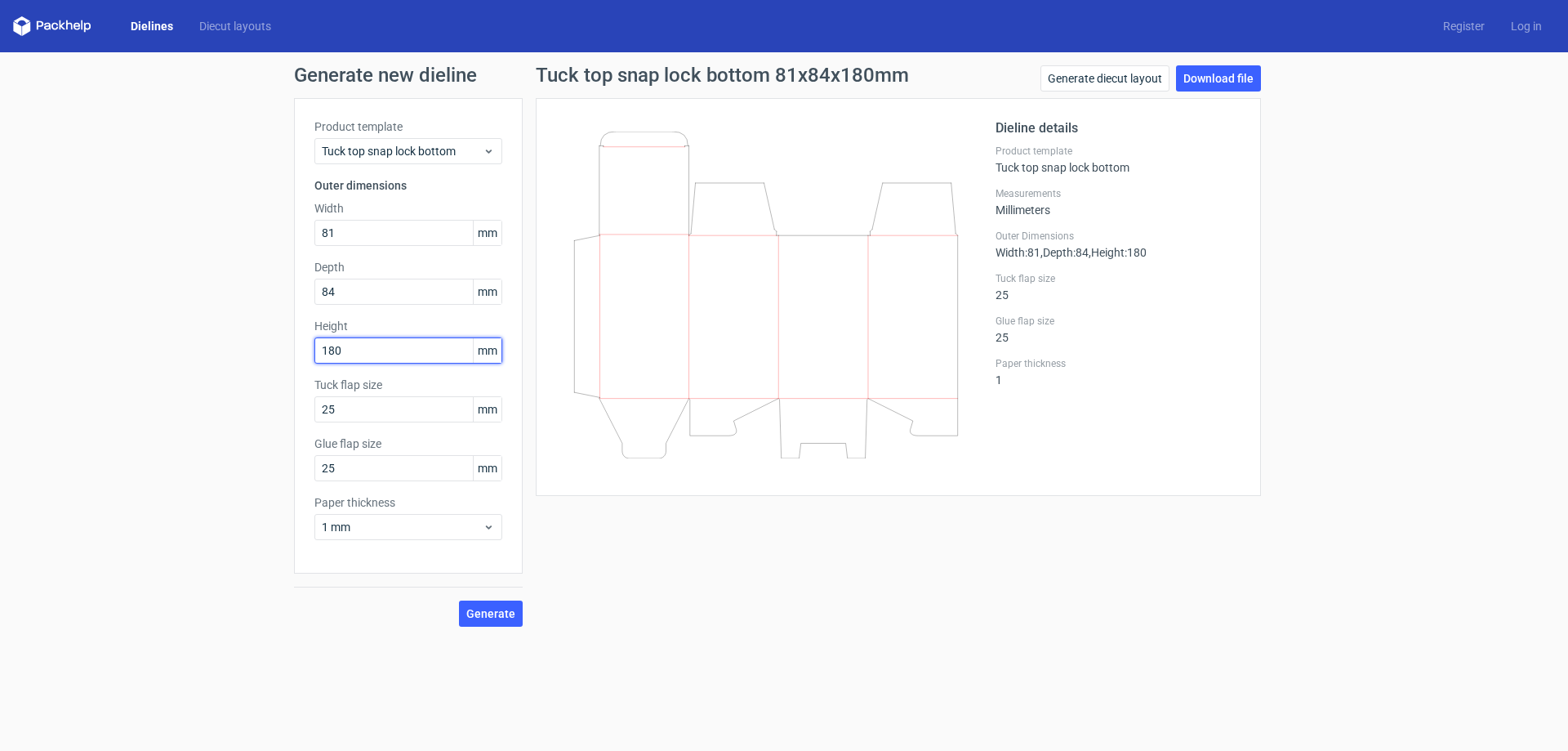
type input "180"
click at [509, 612] on span "Generate" at bounding box center [491, 614] width 49 height 12
click at [1214, 82] on link "Download file" at bounding box center [1219, 79] width 85 height 27
drag, startPoint x: 372, startPoint y: 230, endPoint x: 271, endPoint y: 246, distance: 102.3
click at [271, 246] on div "Generate new dieline Product template Tuck top snap lock bottom Outer dimension…" at bounding box center [784, 346] width 1568 height 587
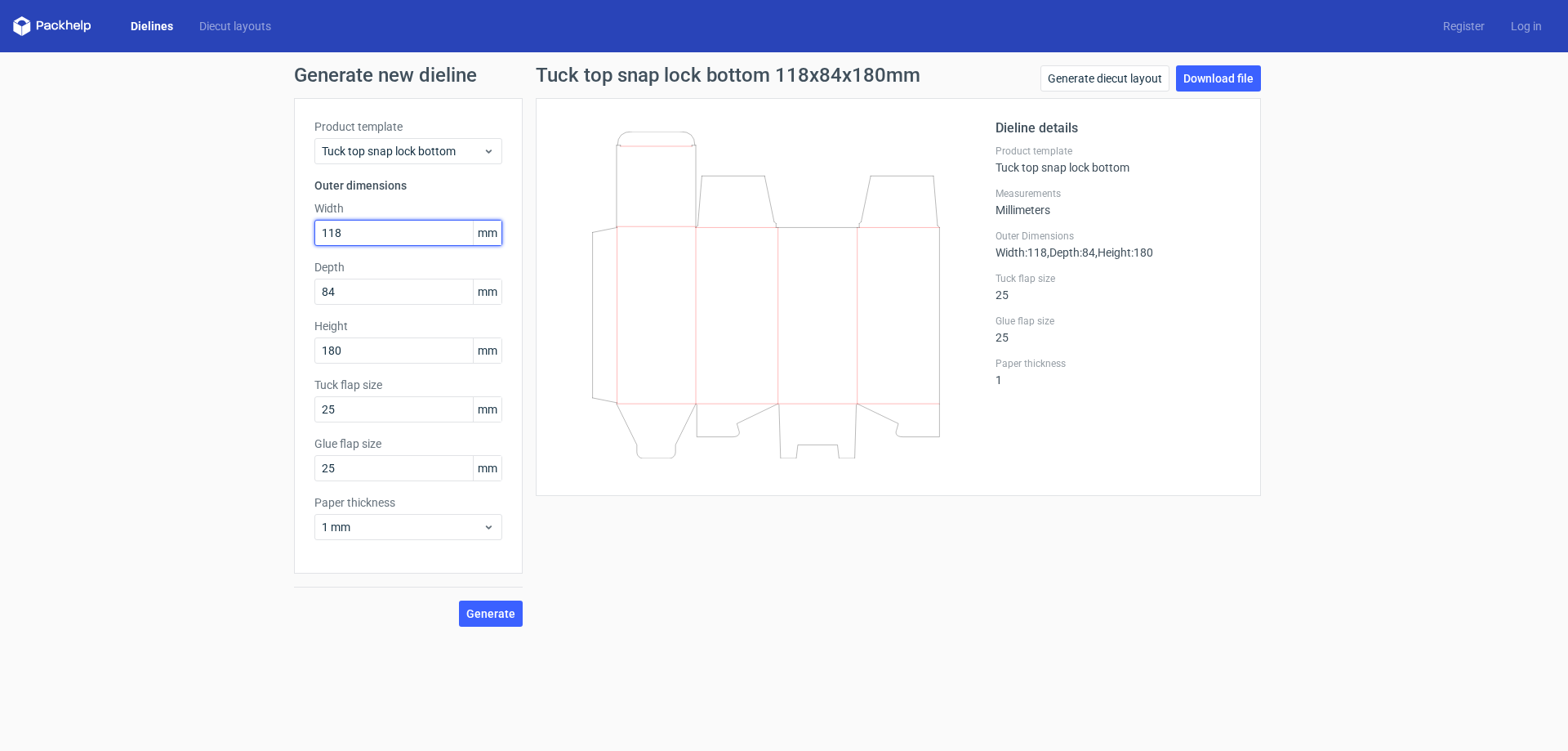
type input "118"
type input "88"
click at [499, 610] on span "Generate" at bounding box center [491, 614] width 49 height 12
click at [1228, 71] on link "Download file" at bounding box center [1219, 79] width 85 height 27
